Goal: Browse casually: Explore the website without a specific task or goal

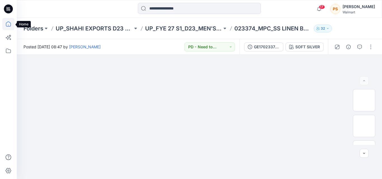
click at [8, 23] on icon at bounding box center [8, 24] width 12 height 12
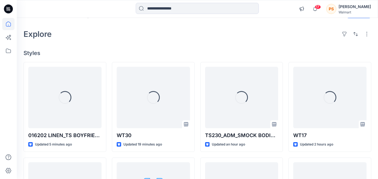
scroll to position [28, 0]
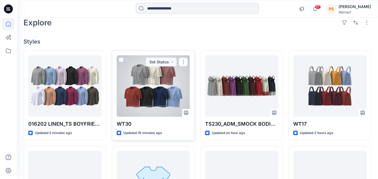
click at [178, 89] on div at bounding box center [153, 85] width 73 height 61
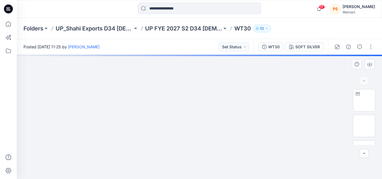
drag, startPoint x: 271, startPoint y: 145, endPoint x: 268, endPoint y: 116, distance: 29.0
click at [268, 37] on img at bounding box center [199, 37] width 237 height 0
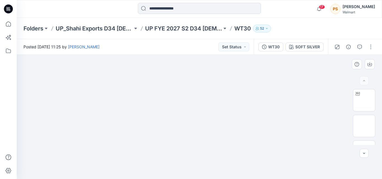
drag, startPoint x: 278, startPoint y: 159, endPoint x: 270, endPoint y: 135, distance: 25.4
click at [270, 11] on img at bounding box center [200, 11] width 280 height 0
click at [263, 36] on img at bounding box center [199, 36] width 238 height 0
click at [255, 36] on img at bounding box center [199, 36] width 238 height 0
click at [274, 48] on div "WT30" at bounding box center [273, 47] width 11 height 6
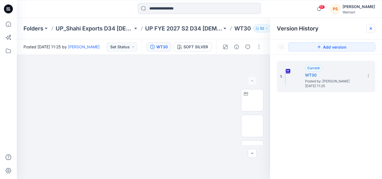
click at [371, 29] on g at bounding box center [371, 28] width 2 height 2
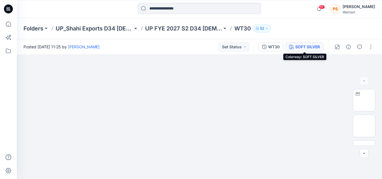
click at [298, 47] on div "SOFT SILVER" at bounding box center [307, 47] width 25 height 6
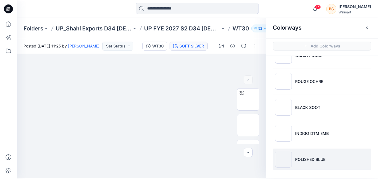
scroll to position [2, 0]
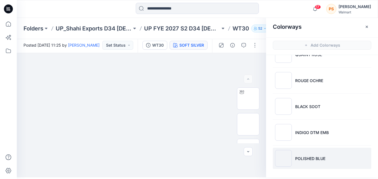
click at [299, 160] on p "POLISHED BLUE" at bounding box center [310, 159] width 30 height 6
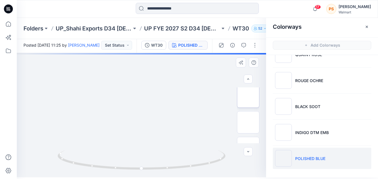
scroll to position [56, 0]
click at [248, 120] on img at bounding box center [248, 120] width 0 height 0
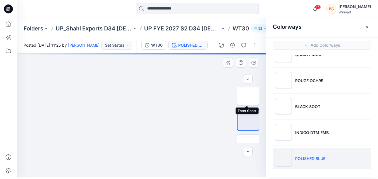
click at [248, 94] on img at bounding box center [248, 94] width 0 height 0
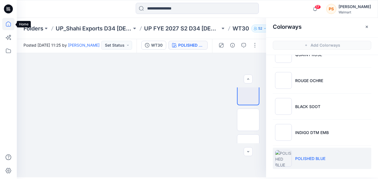
click at [10, 20] on icon at bounding box center [8, 24] width 12 height 12
